Goal: Task Accomplishment & Management: Use online tool/utility

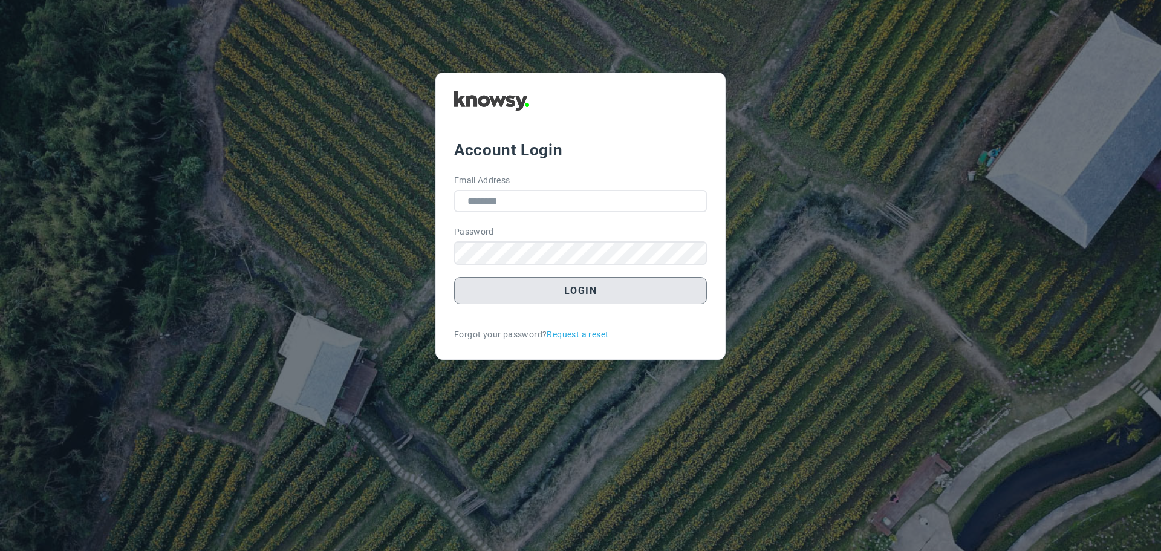
type input "**********"
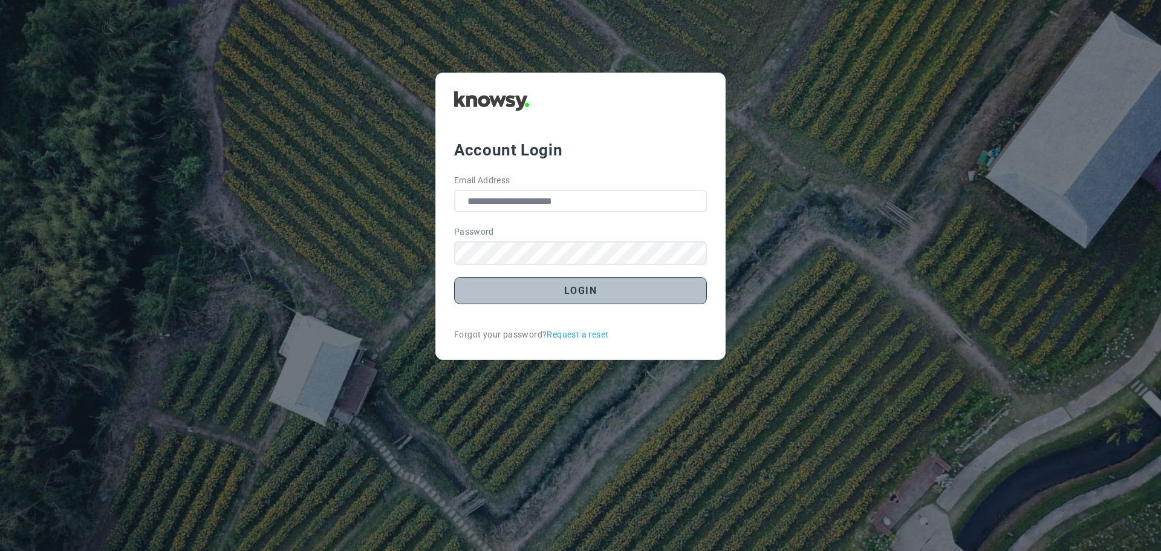
click at [563, 290] on button "Login" at bounding box center [580, 290] width 253 height 27
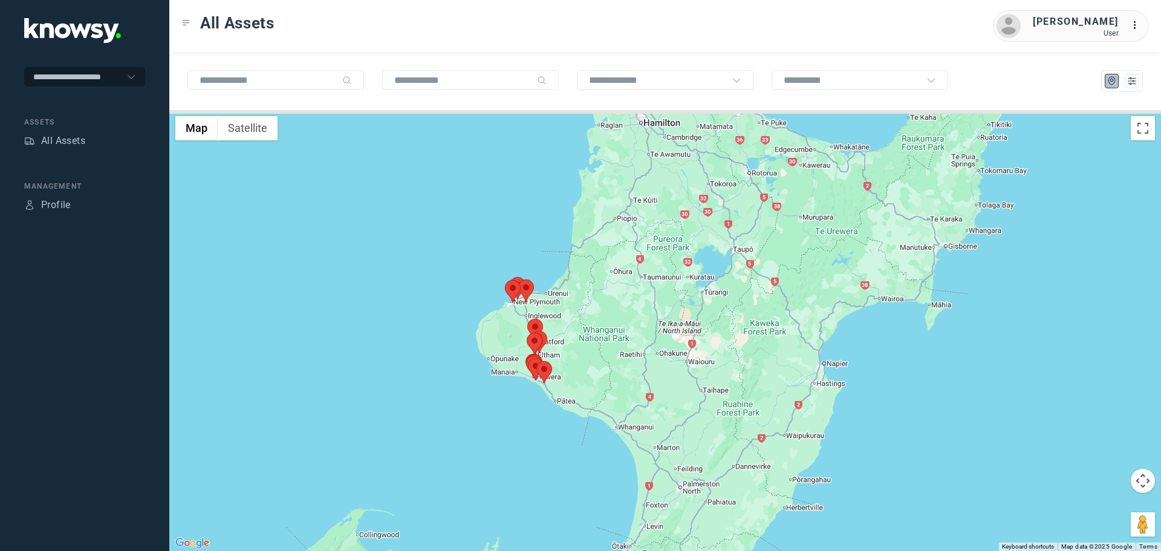
drag, startPoint x: 745, startPoint y: 237, endPoint x: 540, endPoint y: 365, distance: 241.4
click at [579, 423] on div at bounding box center [664, 330] width 991 height 441
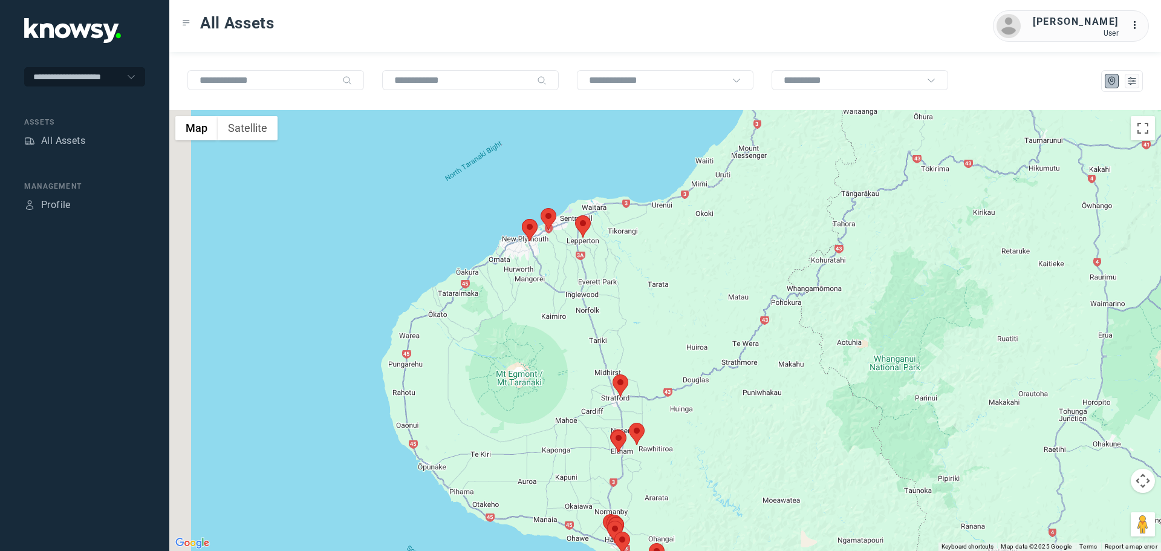
drag, startPoint x: 514, startPoint y: 200, endPoint x: 604, endPoint y: 266, distance: 112.1
click at [605, 270] on div at bounding box center [664, 330] width 991 height 441
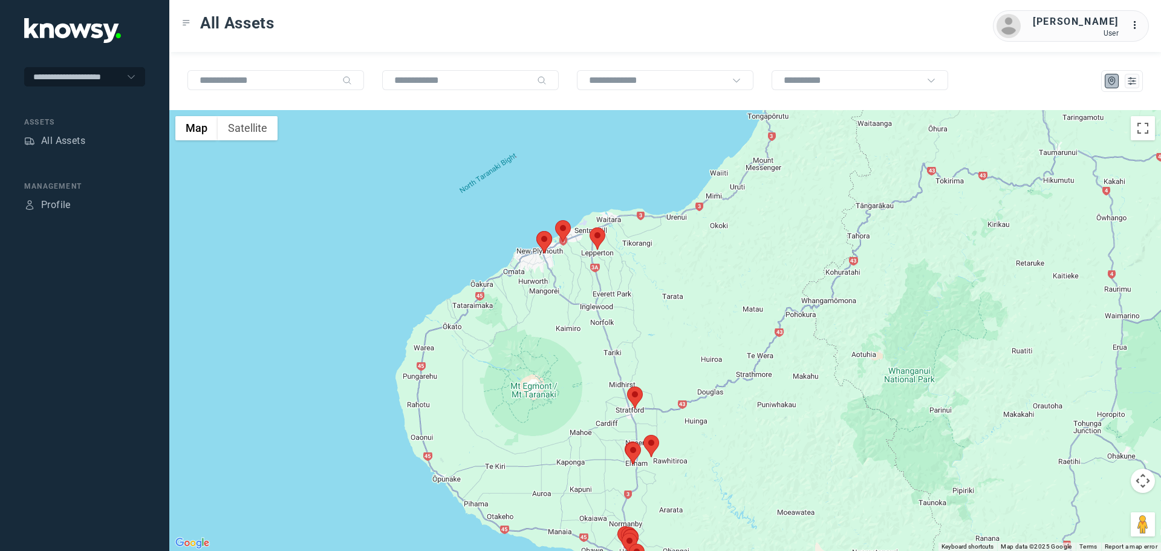
click at [589, 227] on area at bounding box center [589, 227] width 0 height 0
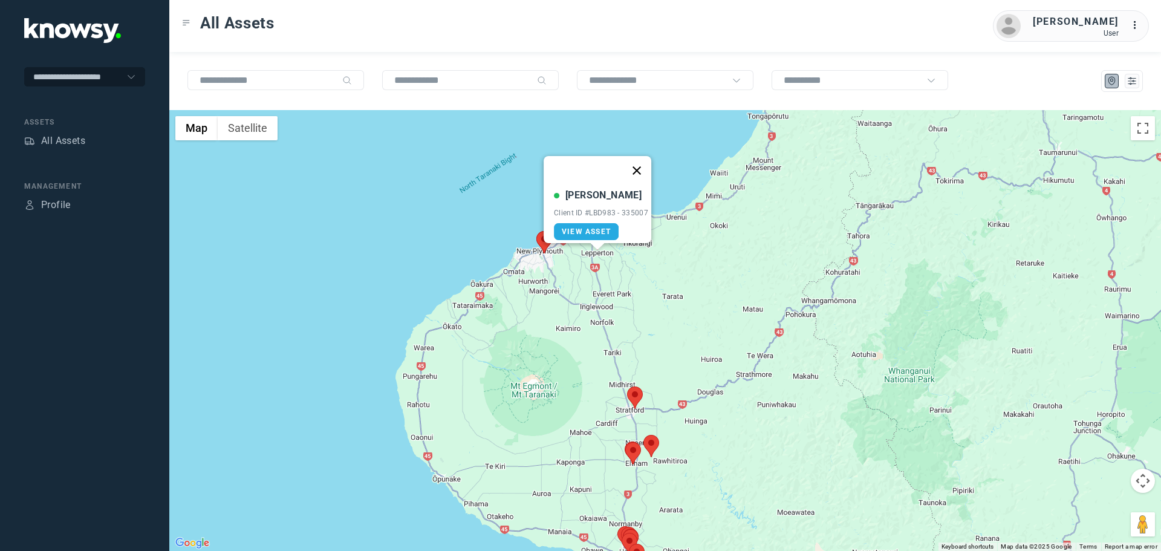
click at [643, 157] on button "Close" at bounding box center [636, 170] width 29 height 29
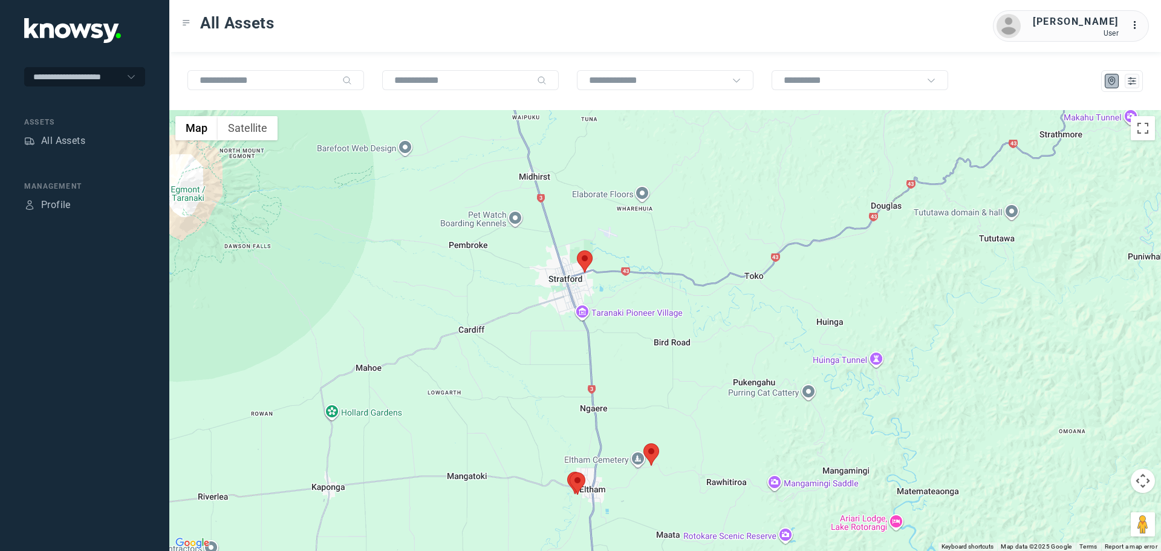
click at [569, 472] on area at bounding box center [569, 472] width 0 height 0
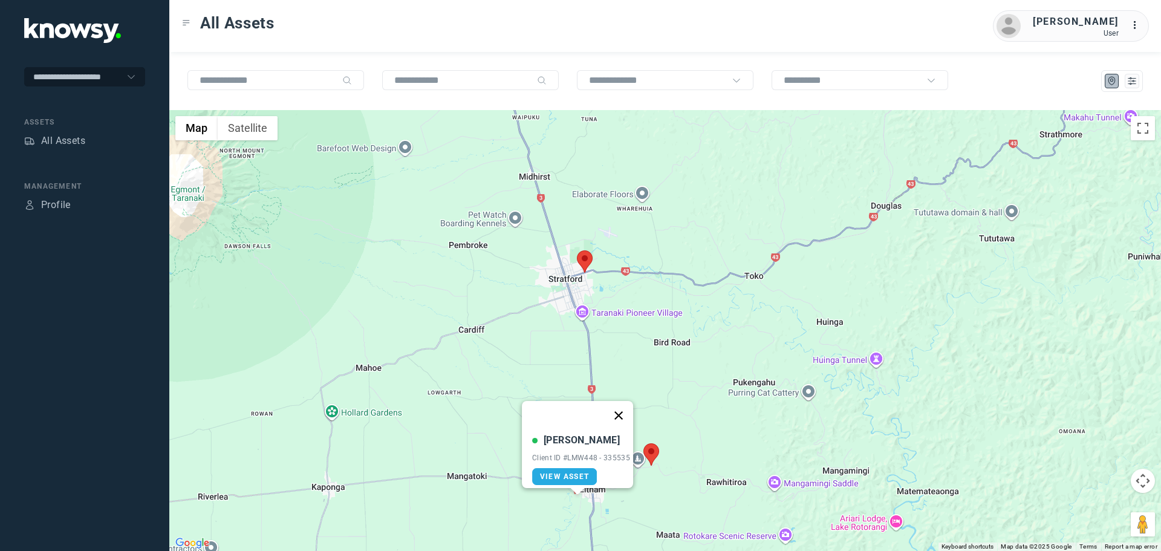
click at [624, 410] on button "Close" at bounding box center [618, 415] width 29 height 29
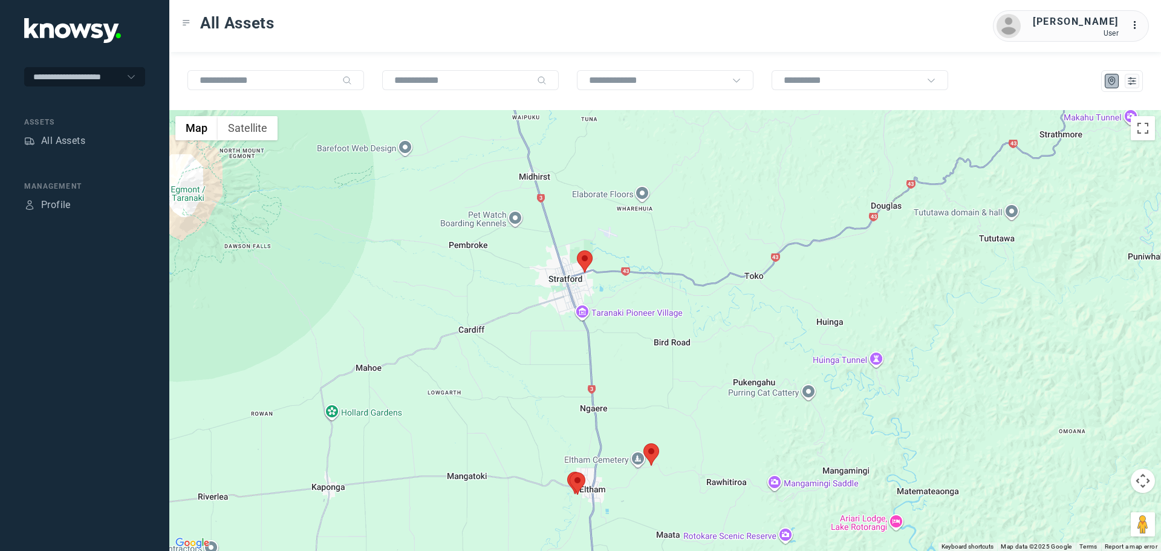
click at [577, 250] on area at bounding box center [577, 250] width 0 height 0
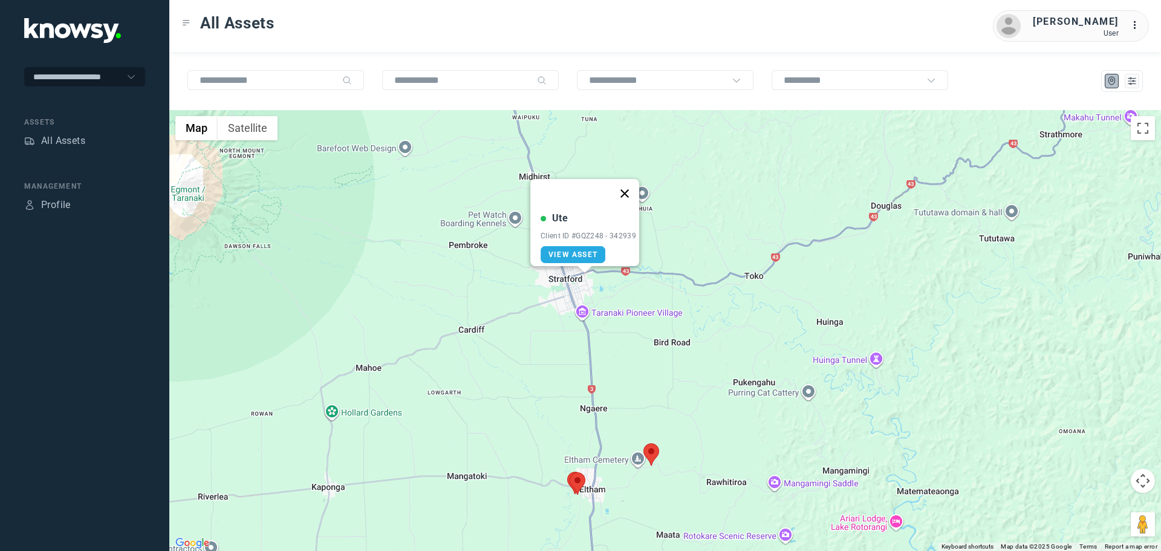
click at [629, 186] on button "Close" at bounding box center [624, 193] width 29 height 29
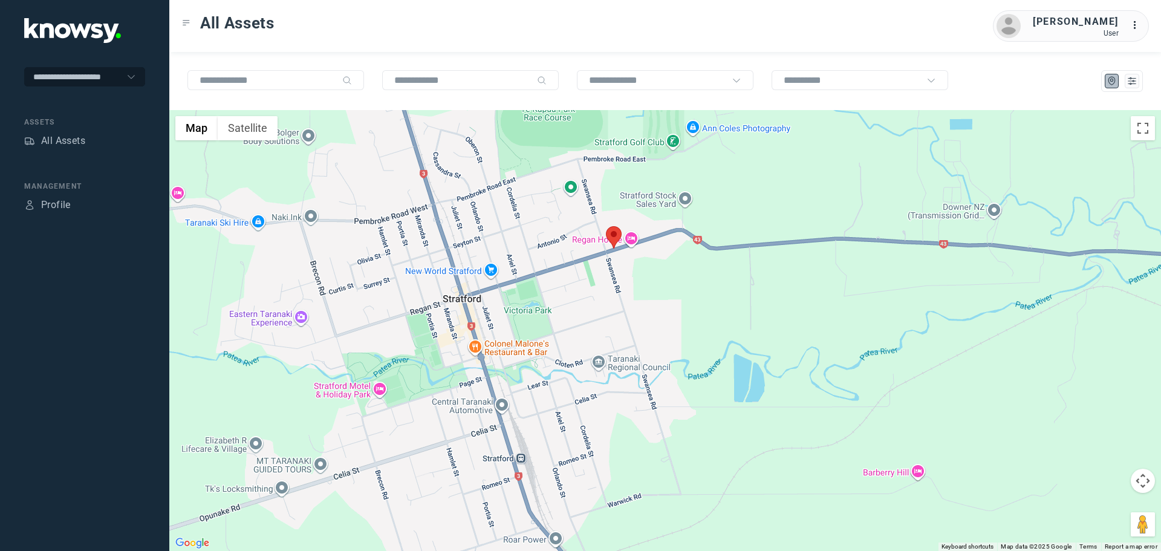
drag, startPoint x: 663, startPoint y: 153, endPoint x: 643, endPoint y: 303, distance: 151.2
click at [643, 303] on div at bounding box center [664, 330] width 991 height 441
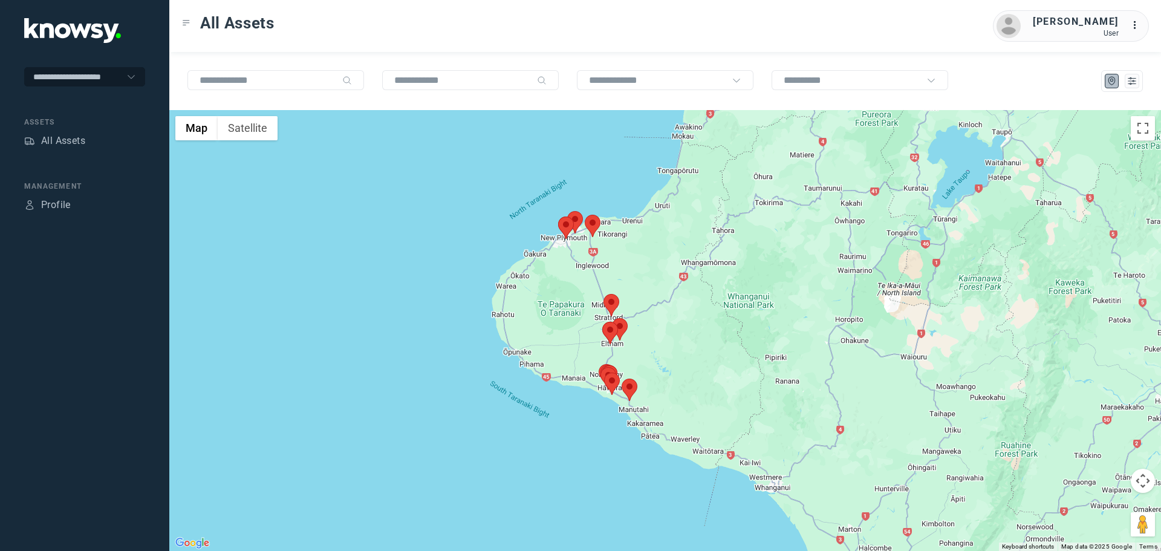
drag, startPoint x: 734, startPoint y: 368, endPoint x: 691, endPoint y: 347, distance: 48.1
click at [691, 347] on div at bounding box center [664, 330] width 991 height 441
